Goal: Transaction & Acquisition: Purchase product/service

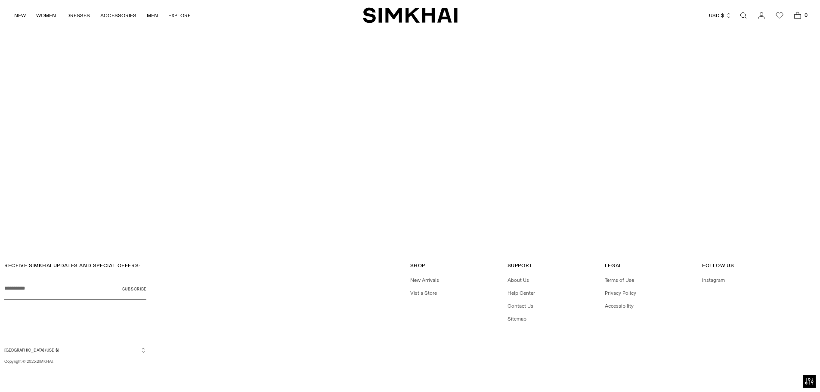
scroll to position [2917, 0]
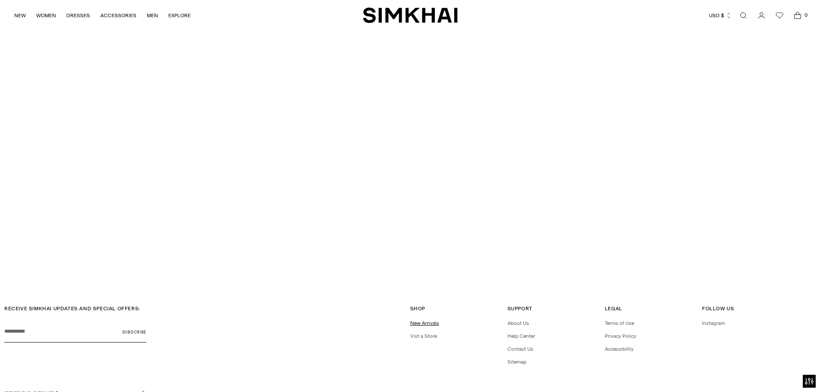
click at [425, 323] on link "New Arrivals" at bounding box center [424, 323] width 29 height 6
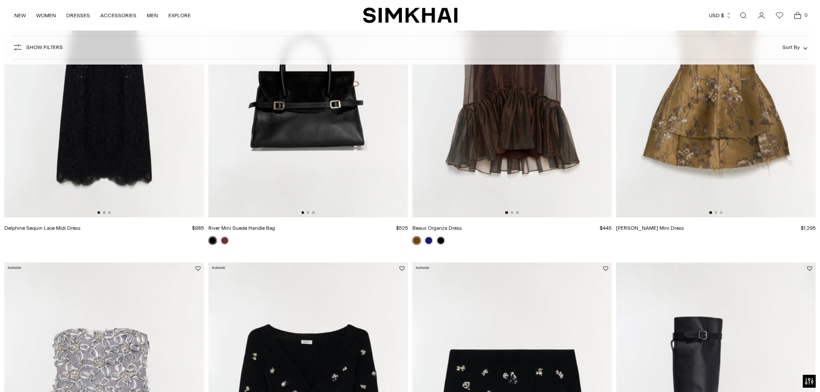
scroll to position [258, 0]
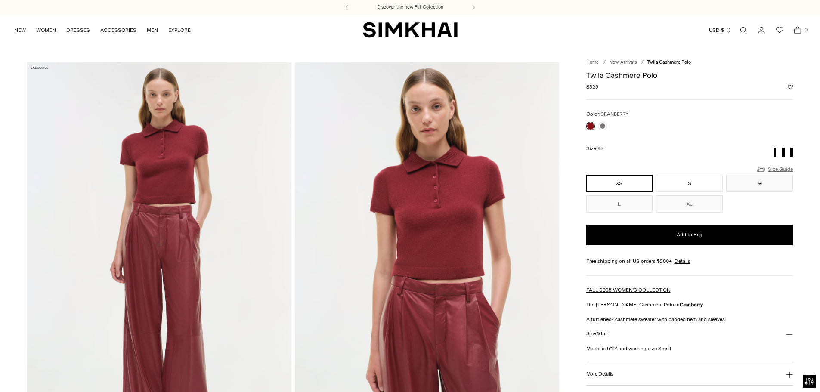
click at [777, 169] on link "Size Guide" at bounding box center [774, 169] width 37 height 11
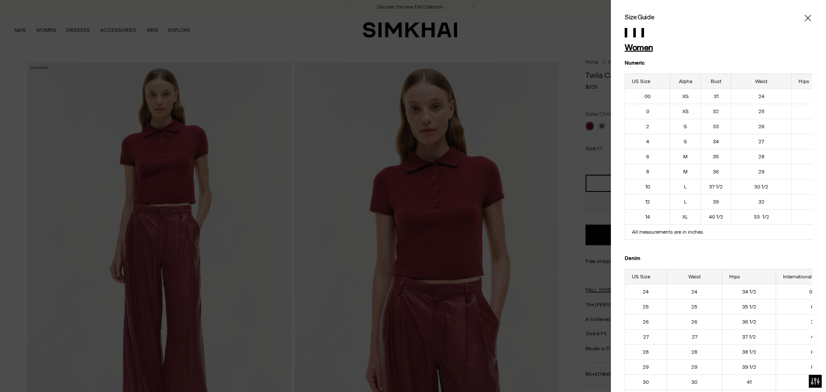
click at [805, 17] on icon "Close" at bounding box center [808, 18] width 6 height 6
